Goal: Transaction & Acquisition: Purchase product/service

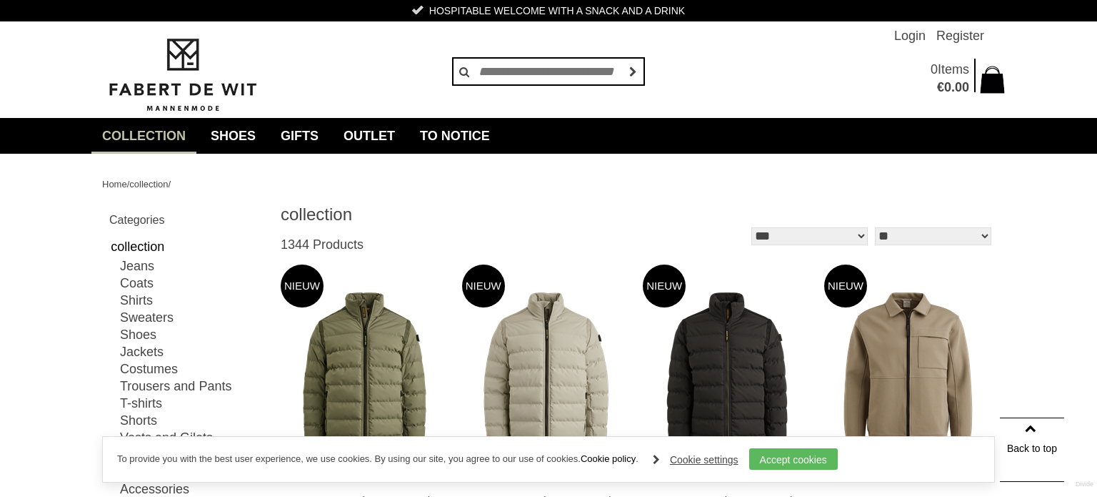
scroll to position [398, 0]
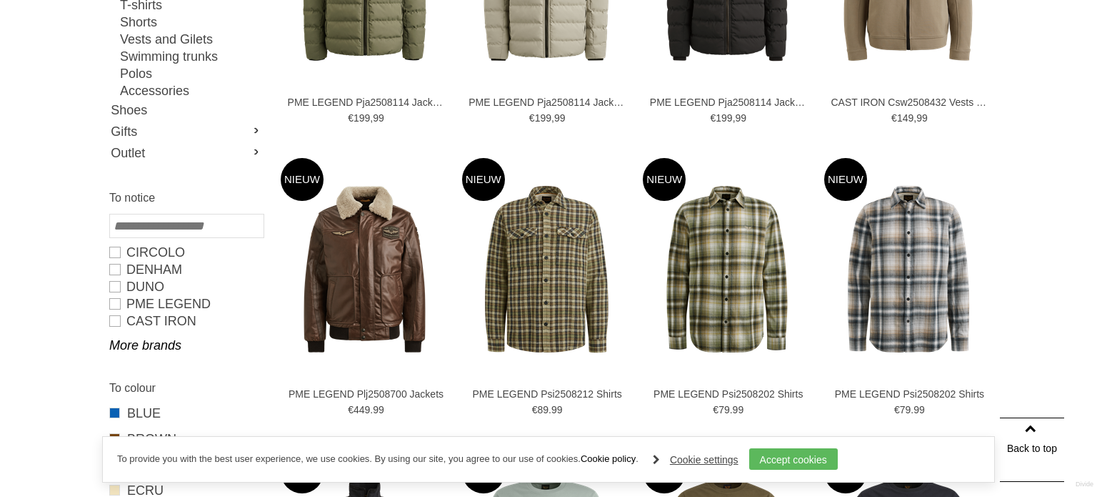
click at [0, 0] on img at bounding box center [0, 0] width 0 height 0
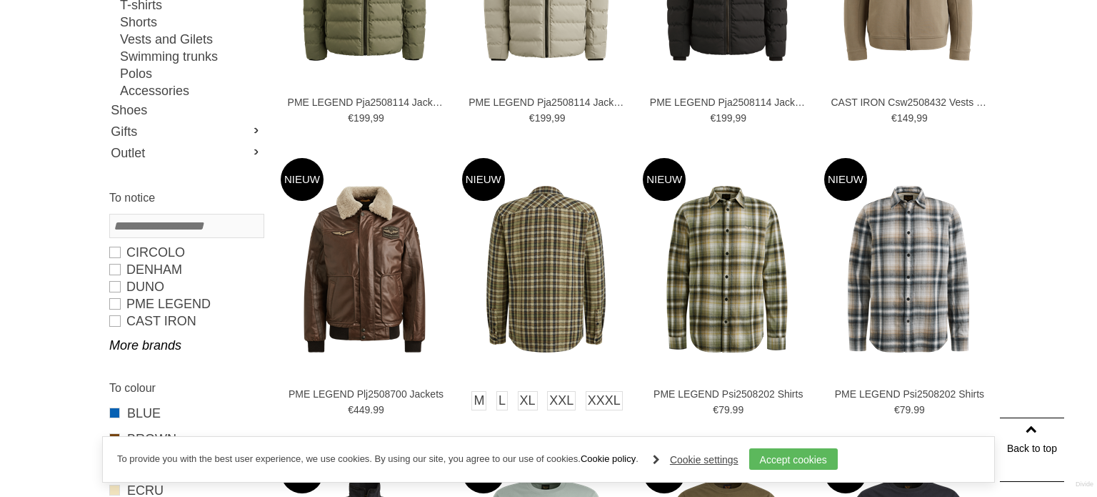
click at [583, 262] on img at bounding box center [546, 269] width 168 height 168
click at [566, 287] on img at bounding box center [546, 269] width 168 height 168
click at [554, 287] on img at bounding box center [546, 269] width 168 height 168
click at [577, 256] on img at bounding box center [546, 269] width 168 height 168
click at [567, 236] on img at bounding box center [546, 269] width 168 height 168
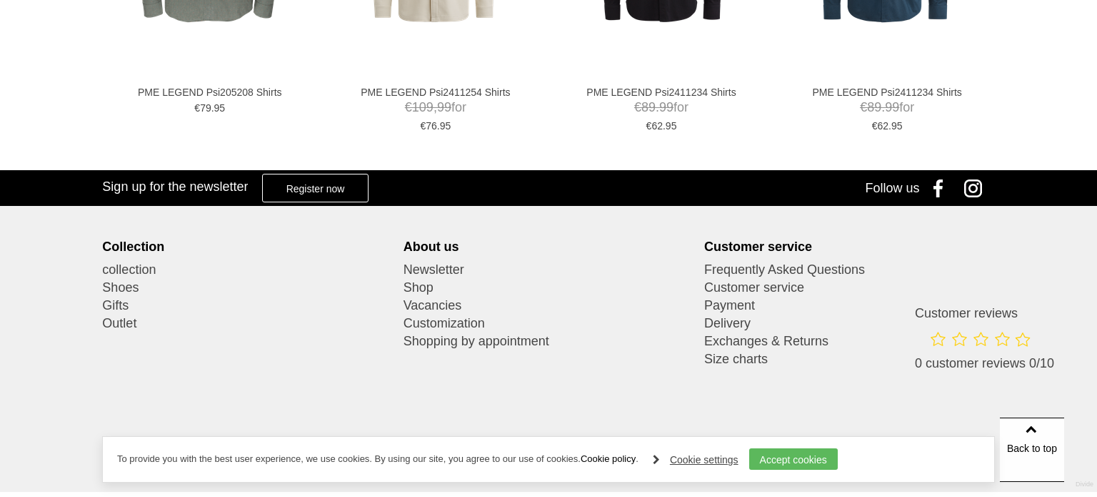
scroll to position [1100, 0]
